Goal: Information Seeking & Learning: Learn about a topic

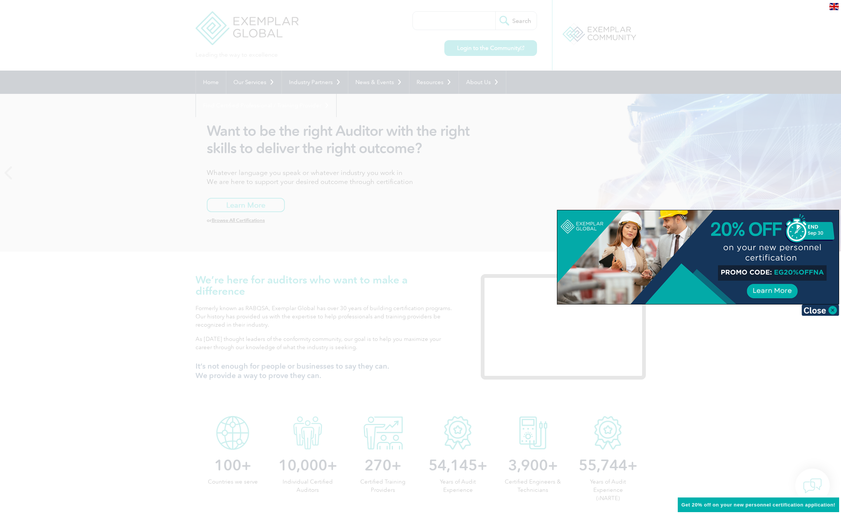
drag, startPoint x: 824, startPoint y: 273, endPoint x: 774, endPoint y: 273, distance: 49.9
click at [774, 273] on div at bounding box center [697, 257] width 281 height 94
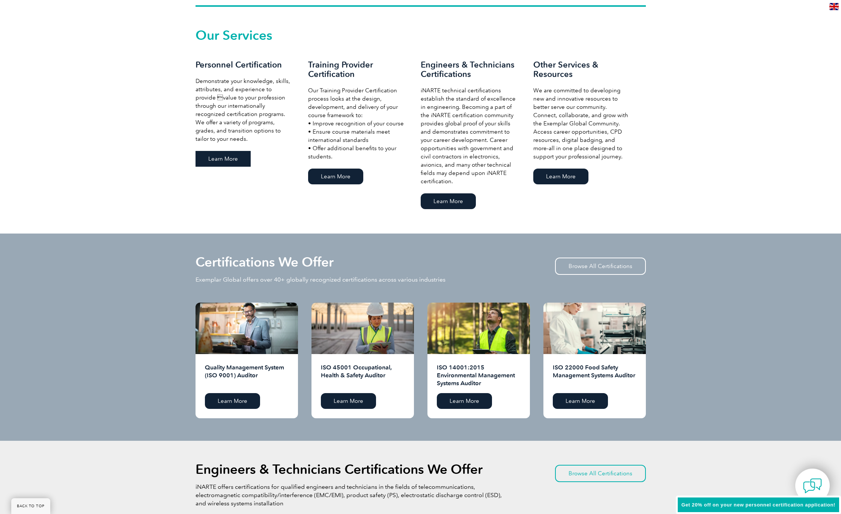
scroll to position [512, 0]
drag, startPoint x: 212, startPoint y: 258, endPoint x: 713, endPoint y: 391, distance: 517.6
click at [713, 391] on div "Certifications We Offer Exemplar Global offers over 40+ globally recognized cer…" at bounding box center [420, 336] width 841 height 207
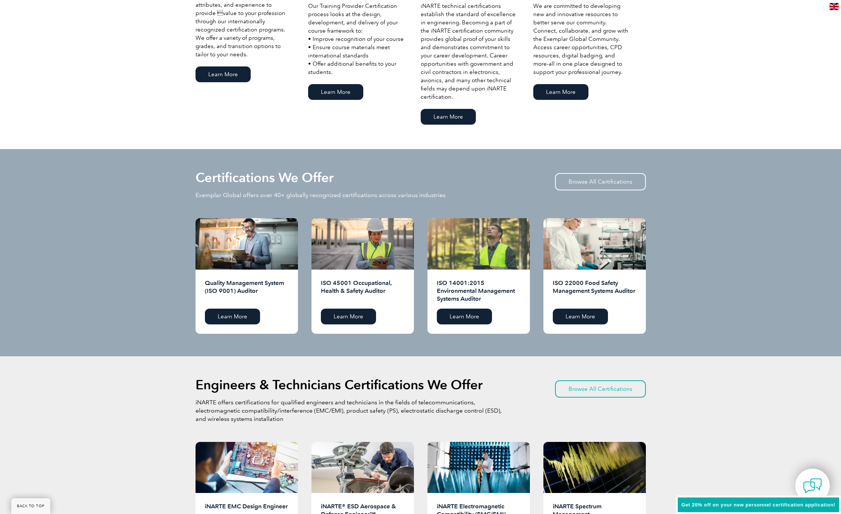
scroll to position [597, 0]
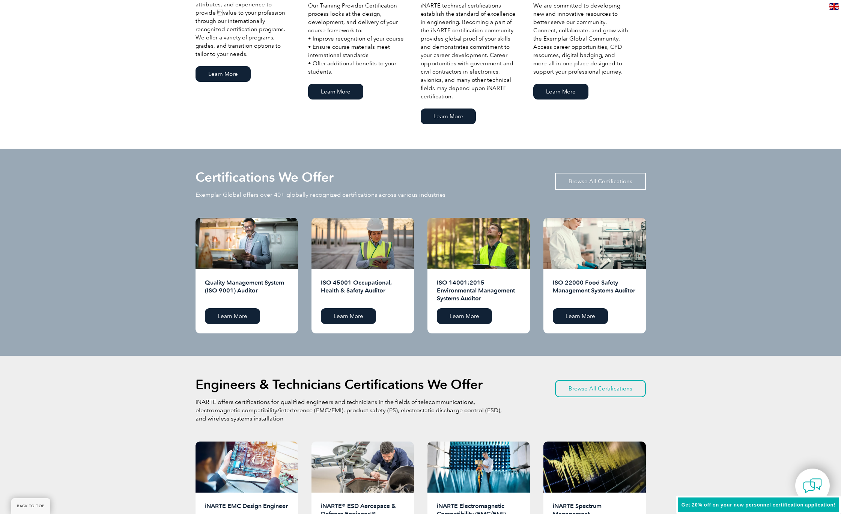
click at [612, 180] on link "Browse All Certifications" at bounding box center [600, 181] width 91 height 17
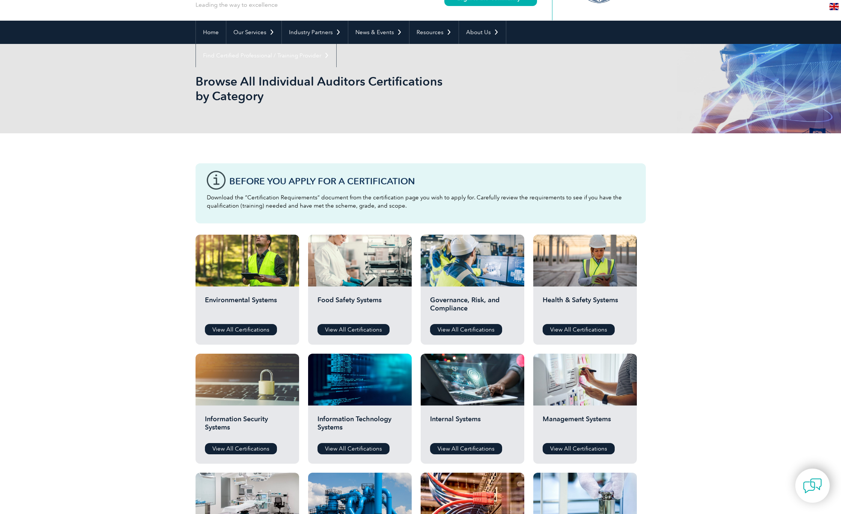
scroll to position [49, 0]
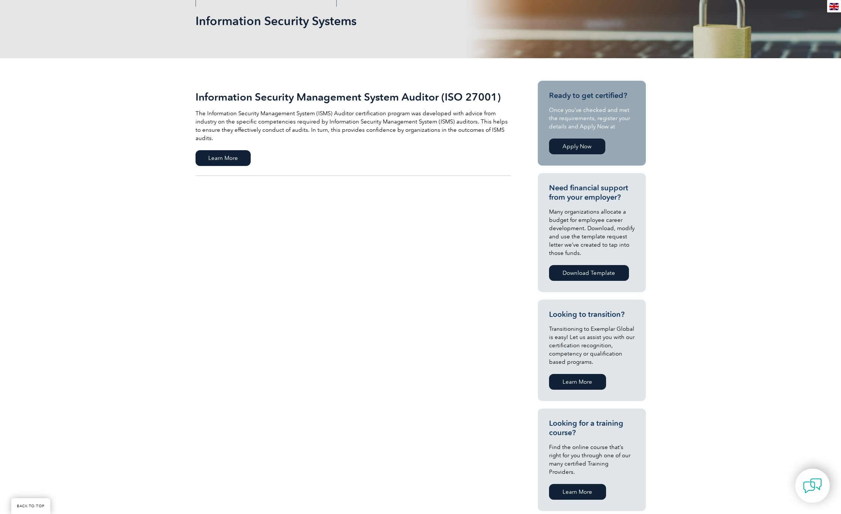
scroll to position [137, 0]
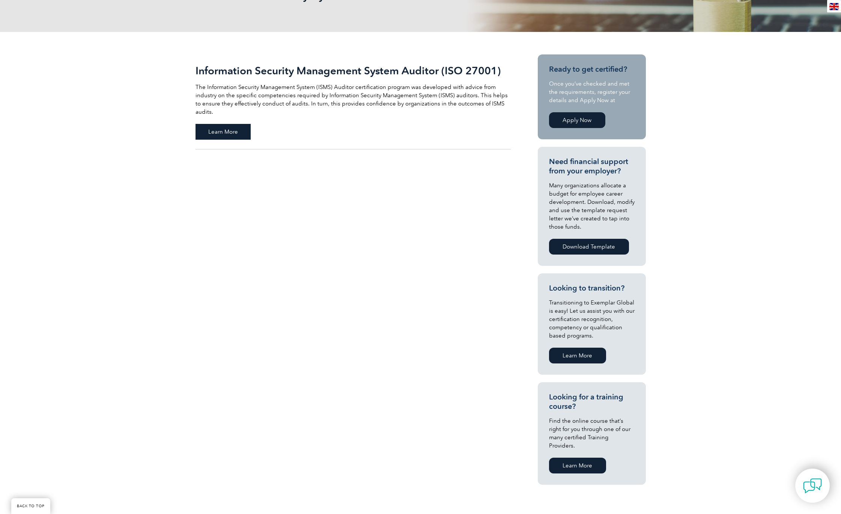
click at [224, 124] on span "Learn More" at bounding box center [222, 132] width 55 height 16
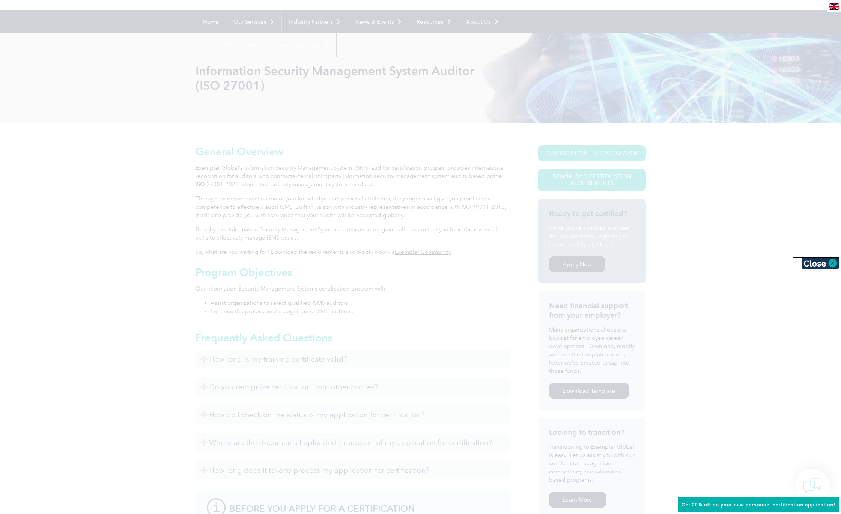
scroll to position [60, 0]
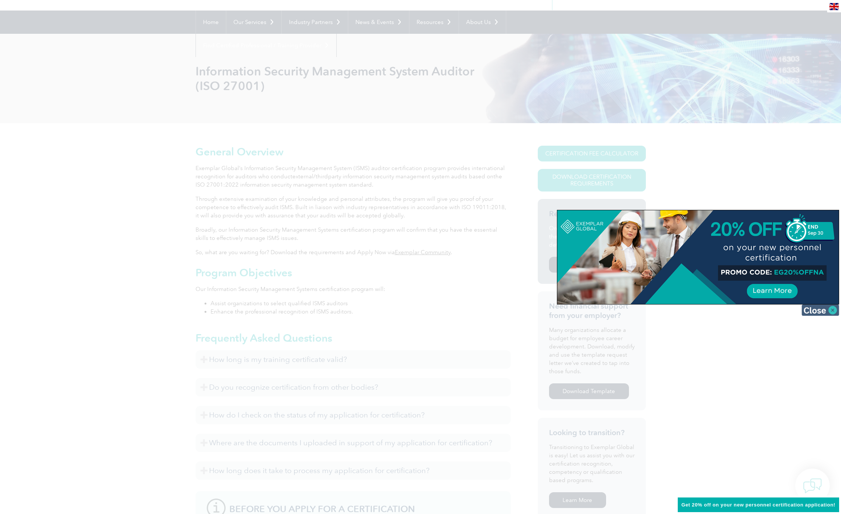
click at [823, 311] on img at bounding box center [820, 309] width 38 height 11
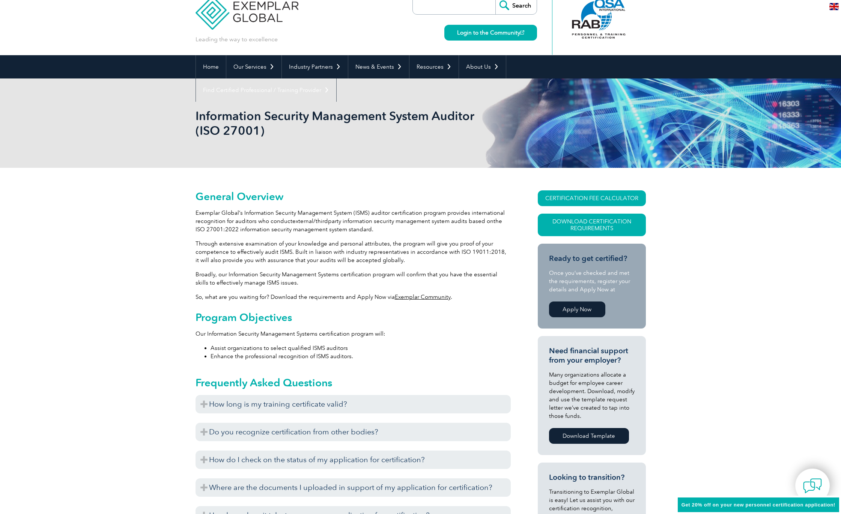
scroll to position [10, 0]
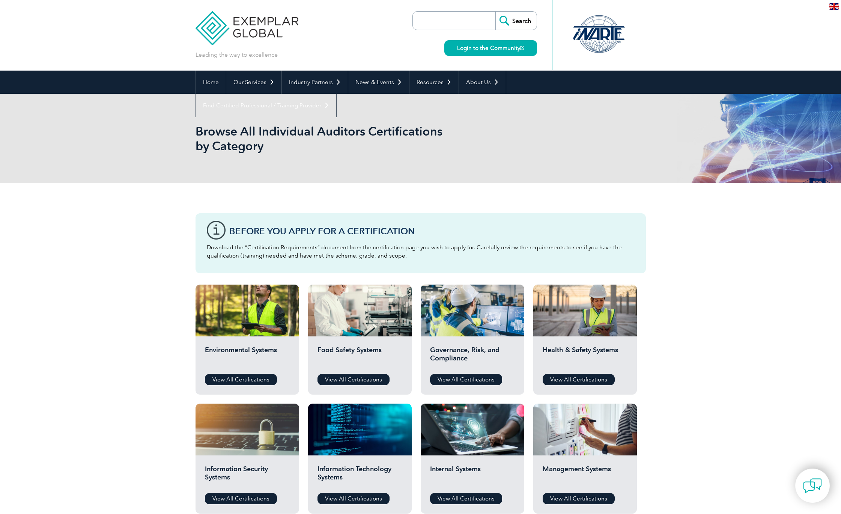
click at [455, 26] on input "search" at bounding box center [455, 21] width 79 height 18
type input "ISO 42001"
click at [495, 12] on input "Search" at bounding box center [515, 21] width 41 height 18
